Goal: Entertainment & Leisure: Consume media (video, audio)

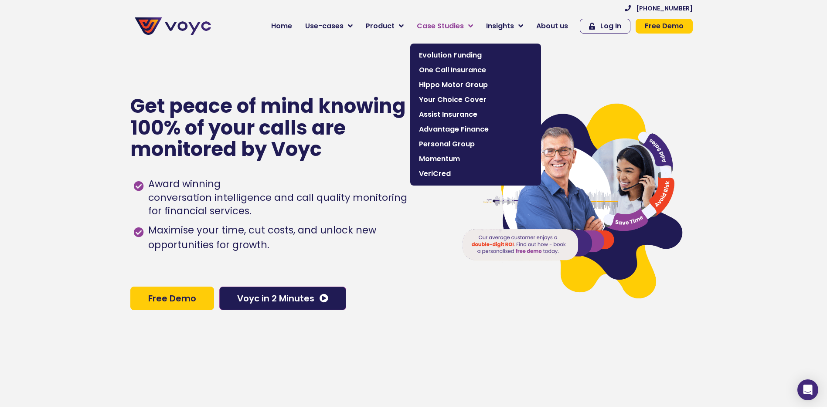
click at [464, 27] on span "Case Studies" at bounding box center [440, 26] width 47 height 10
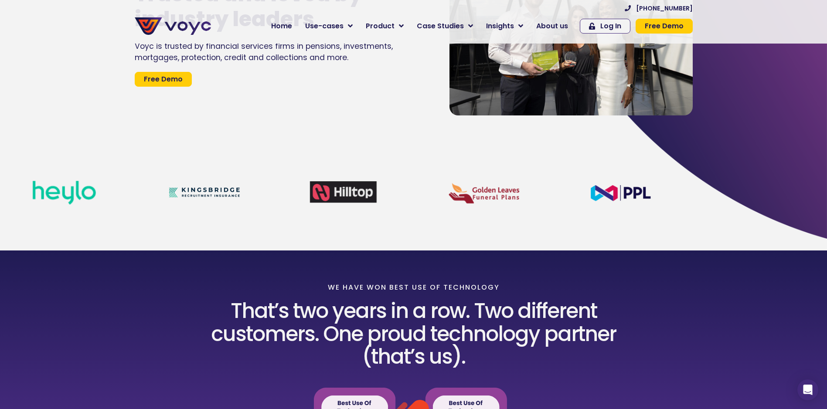
scroll to position [218, 0]
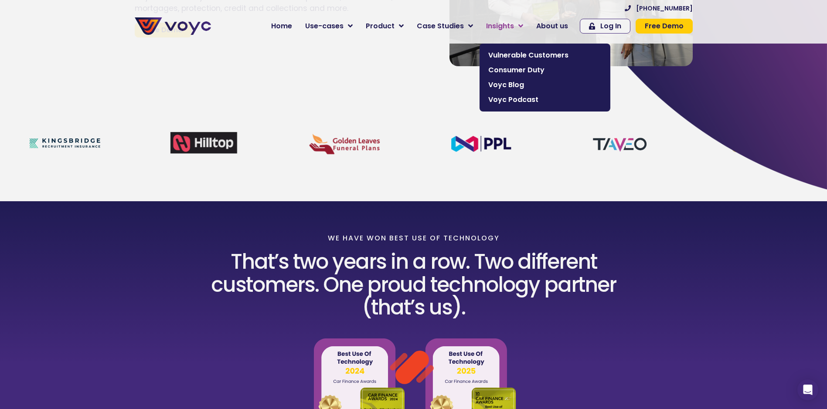
click at [514, 23] on span "Insights" at bounding box center [500, 26] width 28 height 10
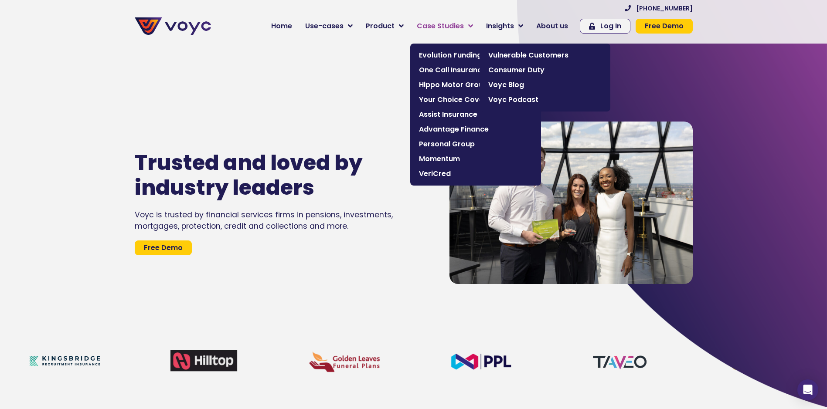
click at [479, 26] on link "Case Studies" at bounding box center [444, 25] width 69 height 17
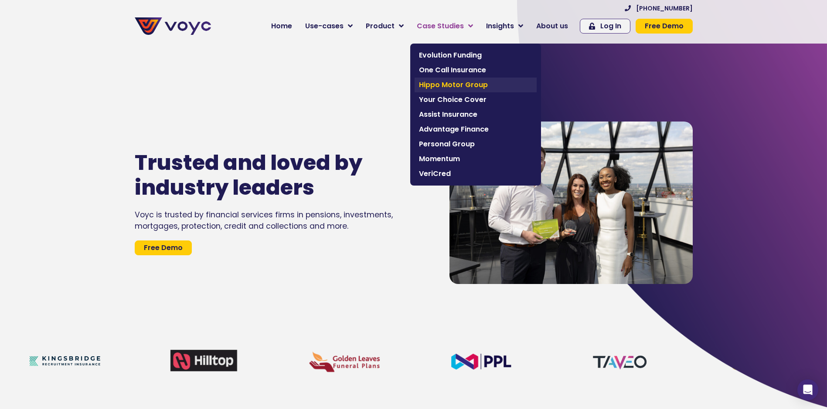
click at [446, 83] on span "Hippo Motor Group" at bounding box center [475, 85] width 113 height 10
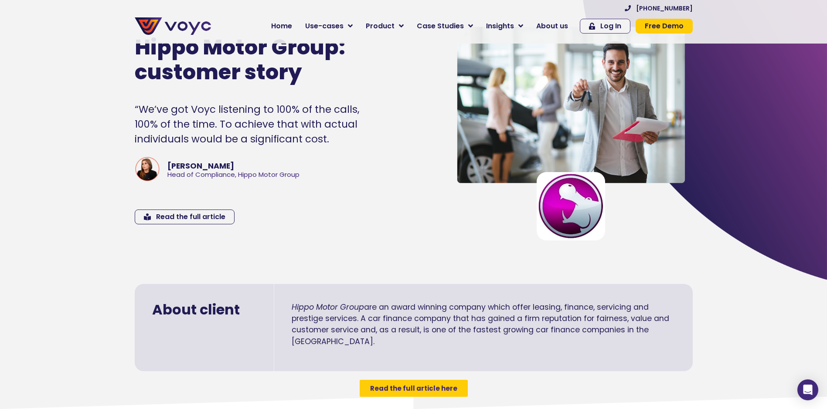
scroll to position [44, 0]
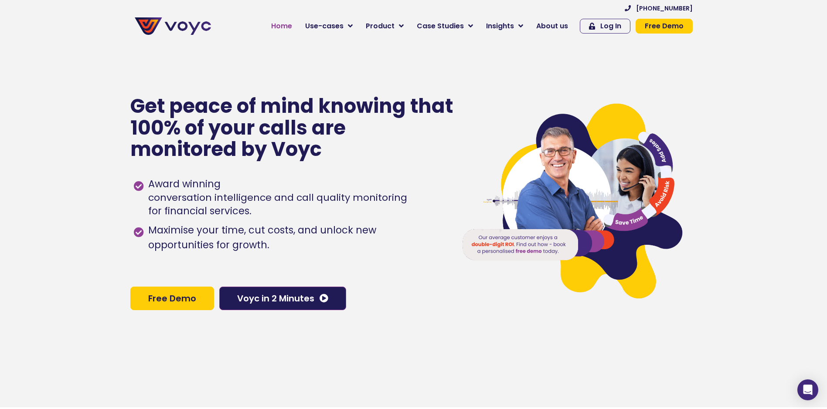
click at [284, 31] on span "Home" at bounding box center [281, 26] width 21 height 10
click at [288, 25] on span "Home" at bounding box center [281, 26] width 21 height 10
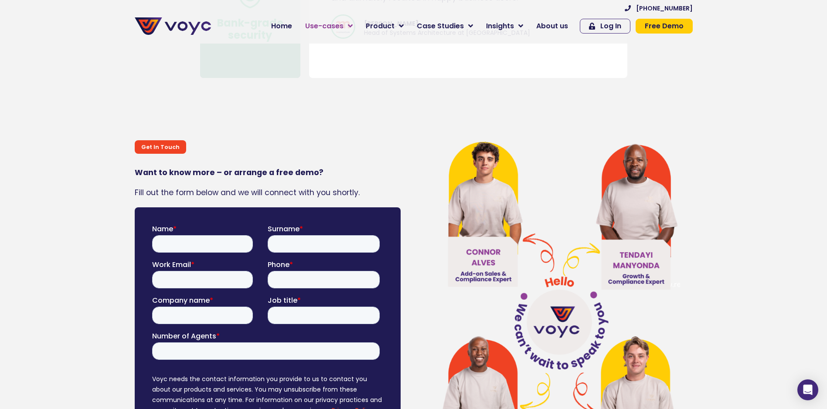
scroll to position [4751, 0]
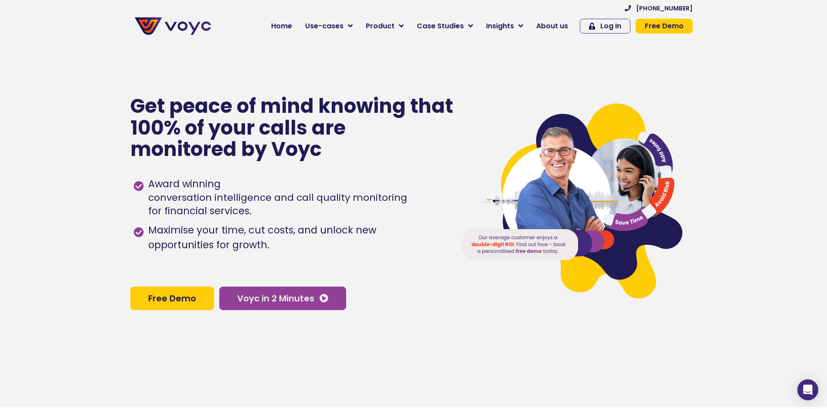
click at [288, 303] on span "Voyc in 2 Minutes" at bounding box center [275, 298] width 77 height 9
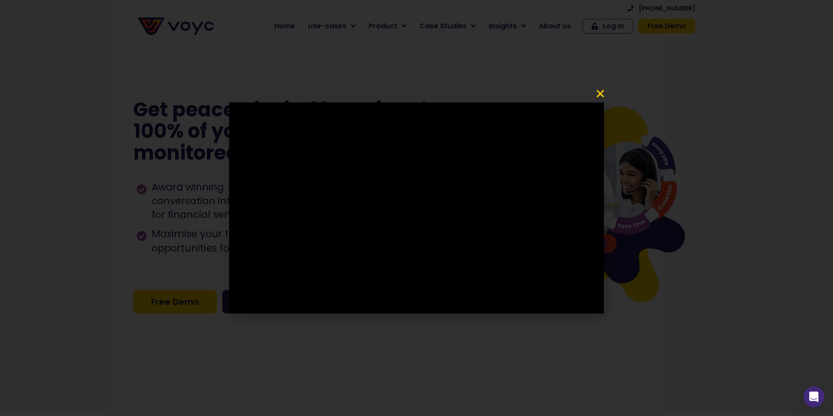
click at [494, 374] on div at bounding box center [416, 208] width 833 height 416
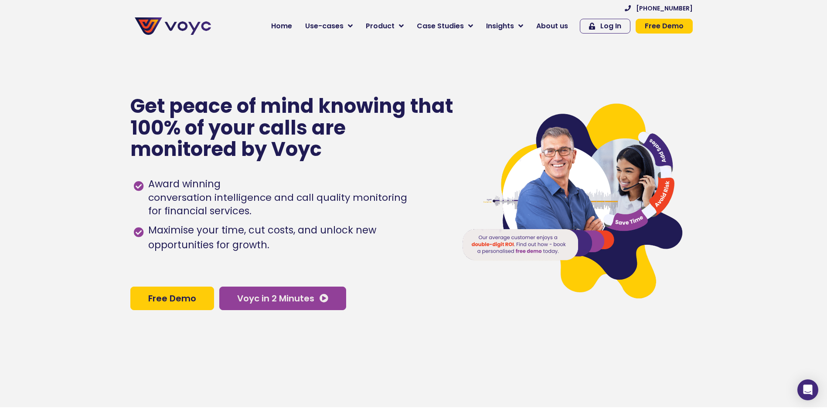
click at [299, 300] on span "Voyc in 2 Minutes" at bounding box center [275, 298] width 77 height 9
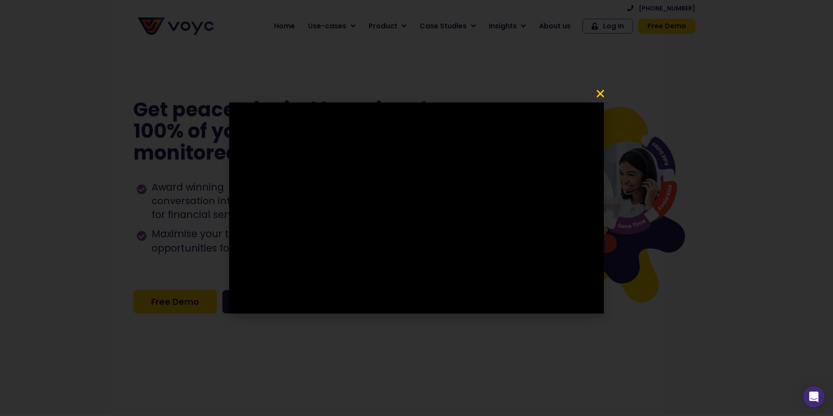
click at [599, 97] on icon "Close" at bounding box center [600, 93] width 10 height 10
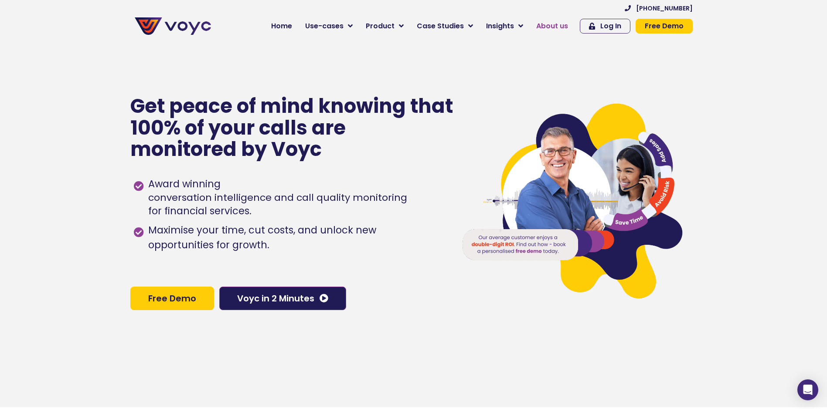
click at [559, 25] on span "About us" at bounding box center [552, 26] width 32 height 10
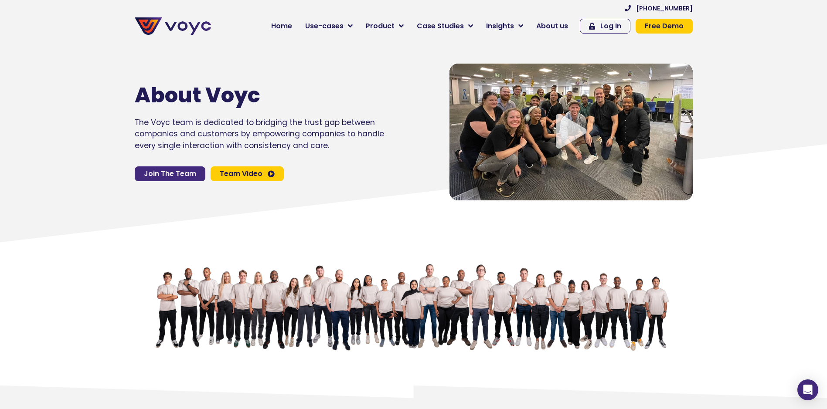
click at [174, 177] on span "Join The Team" at bounding box center [170, 173] width 52 height 7
click at [571, 139] on icon "Video play button" at bounding box center [571, 131] width 31 height 35
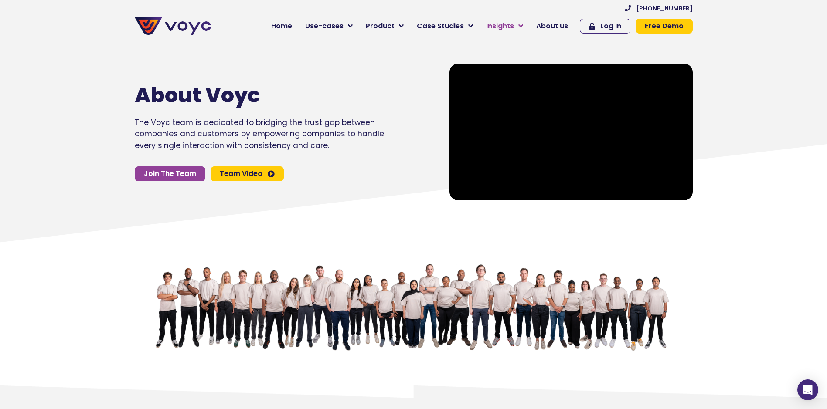
click at [495, 27] on span "Insights" at bounding box center [500, 26] width 28 height 10
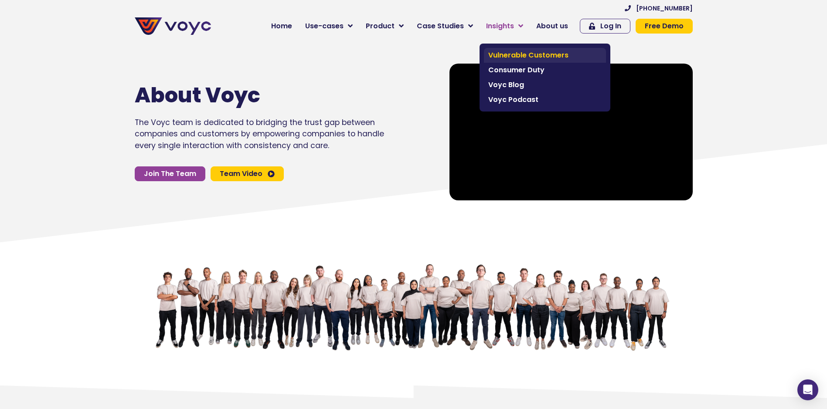
click at [524, 53] on span "Vulnerable Customers" at bounding box center [544, 55] width 113 height 10
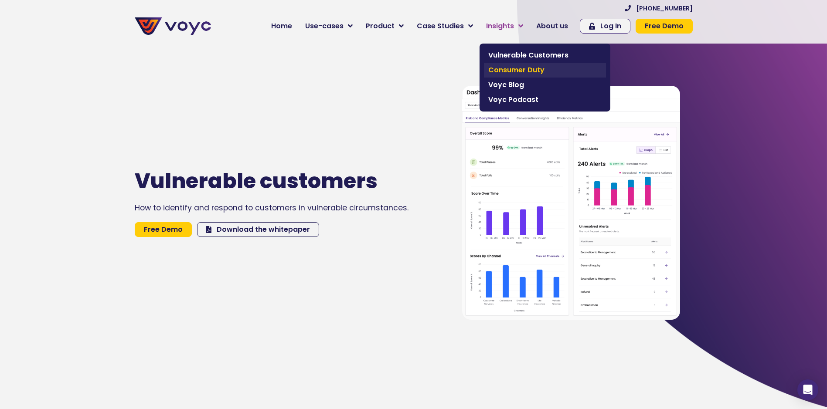
click at [512, 69] on span "Consumer Duty" at bounding box center [544, 70] width 113 height 10
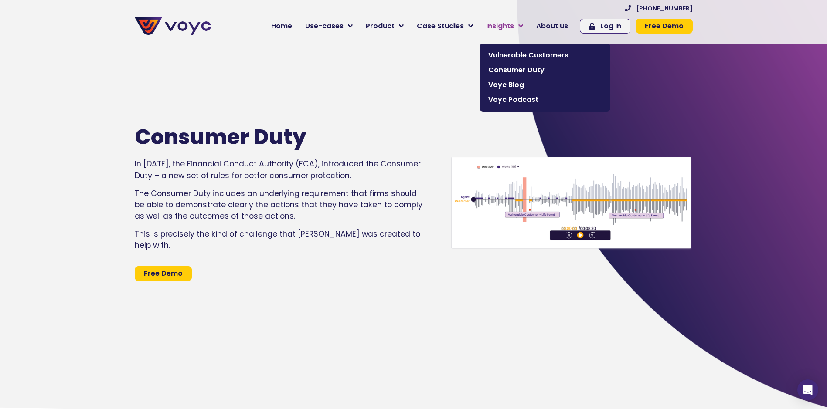
click at [521, 24] on link "Insights" at bounding box center [504, 25] width 50 height 17
click at [508, 82] on span "Voyc Blog" at bounding box center [544, 85] width 113 height 10
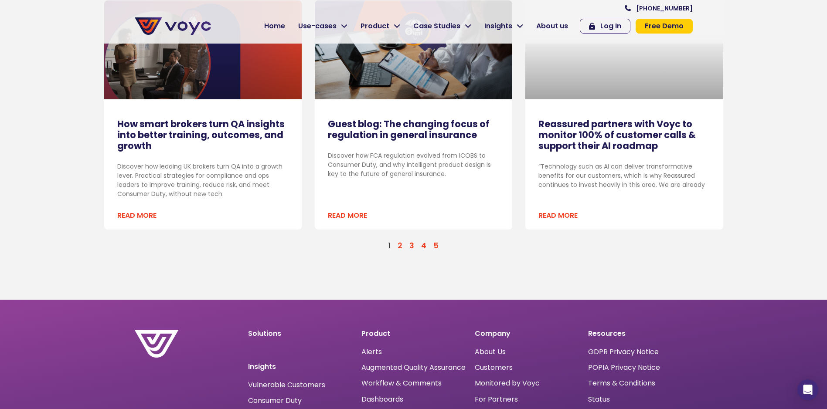
scroll to position [959, 0]
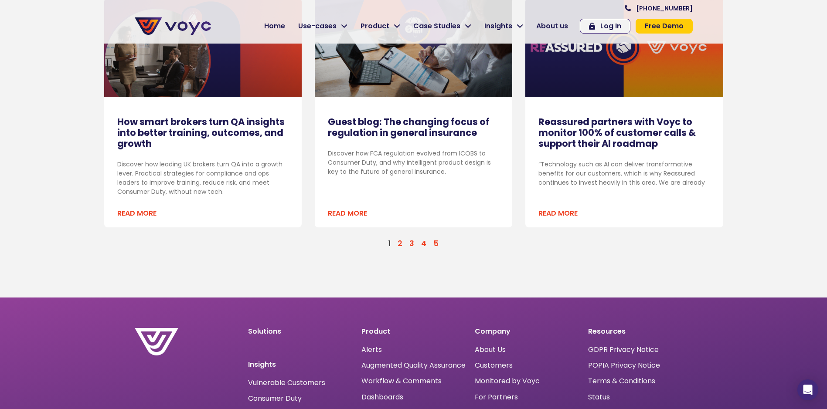
click at [401, 247] on link "Page 2" at bounding box center [400, 243] width 5 height 10
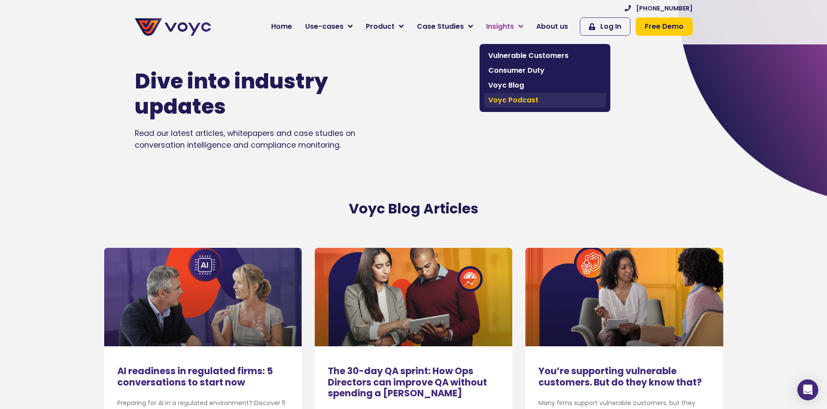
click at [505, 98] on span "Voyc Podcast" at bounding box center [544, 100] width 113 height 10
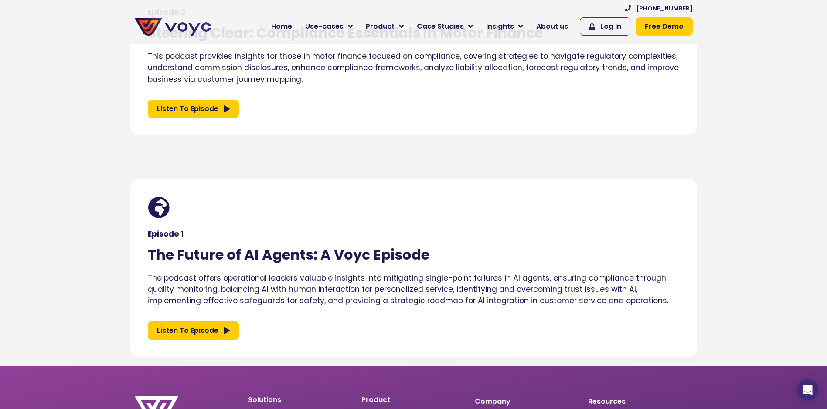
scroll to position [872, 0]
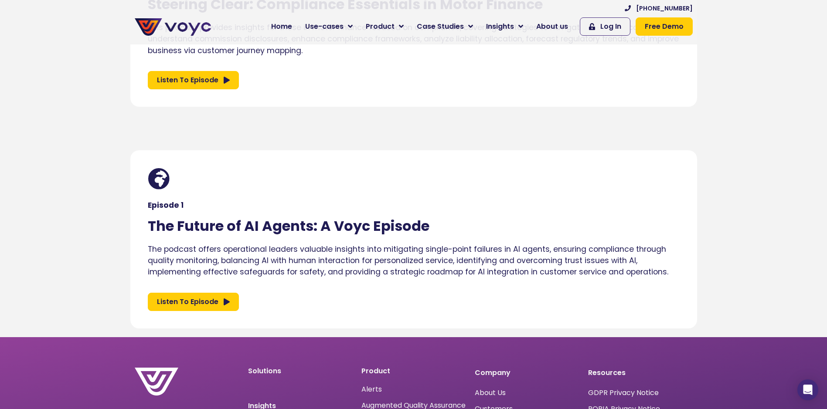
click at [203, 300] on span "Listen To Episode" at bounding box center [187, 302] width 61 height 10
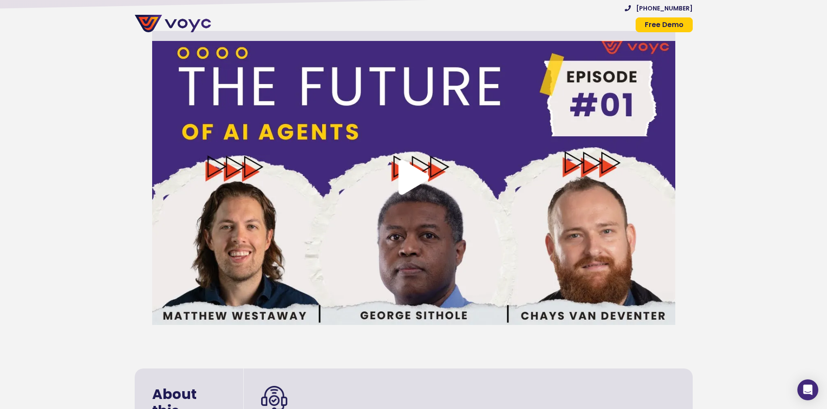
scroll to position [174, 0]
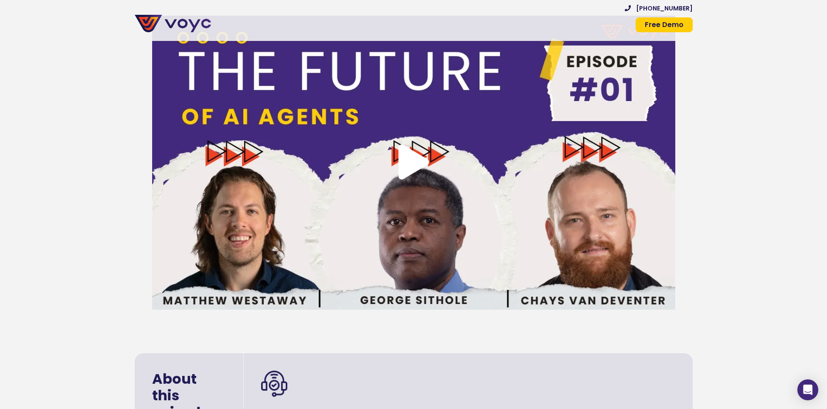
click at [408, 167] on icon "Video play button" at bounding box center [413, 162] width 31 height 35
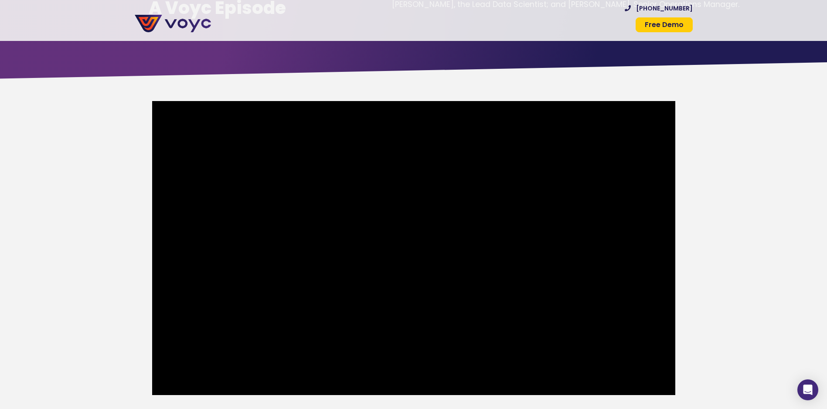
scroll to position [87, 0]
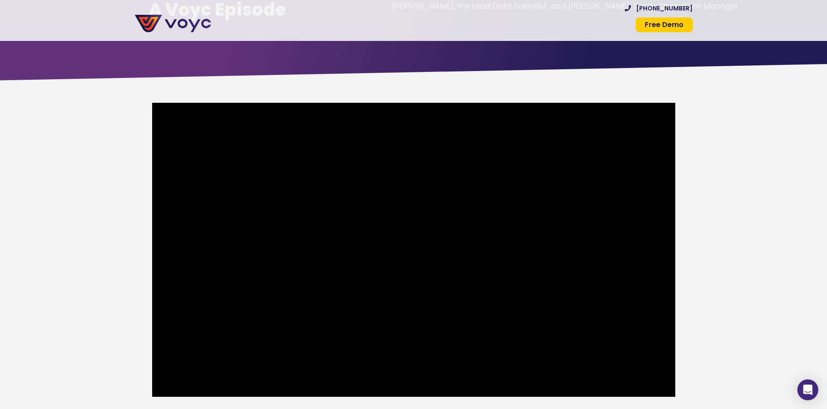
click at [806, 260] on section at bounding box center [413, 250] width 827 height 338
